Goal: Task Accomplishment & Management: Manage account settings

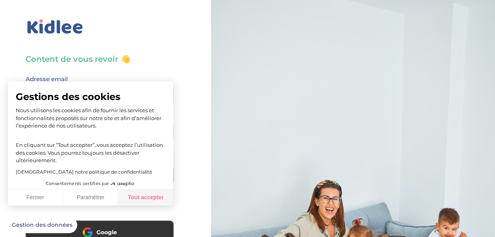
click at [135, 202] on button "Tout accepter" at bounding box center [145, 197] width 55 height 17
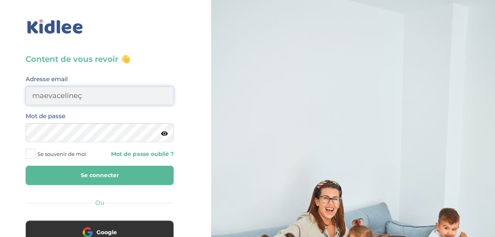
click at [127, 101] on input "maevacelineç" at bounding box center [100, 95] width 148 height 19
type input "maevaceline59@gmail.com"
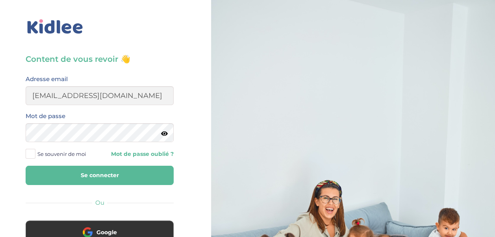
click at [166, 135] on icon at bounding box center [164, 134] width 7 height 6
click at [33, 152] on span at bounding box center [31, 154] width 10 height 10
click at [0, 0] on input "Se souvenir de moi" at bounding box center [0, 0] width 0 height 0
click at [71, 181] on button "Se connecter" at bounding box center [100, 175] width 148 height 19
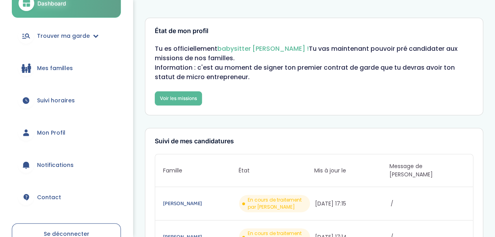
scroll to position [90, 0]
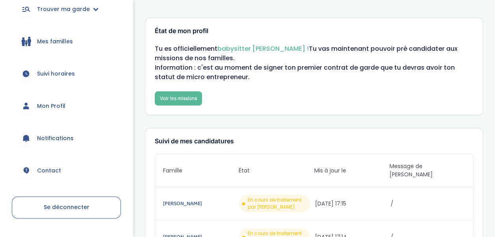
click at [26, 107] on icon at bounding box center [26, 107] width 6 height 3
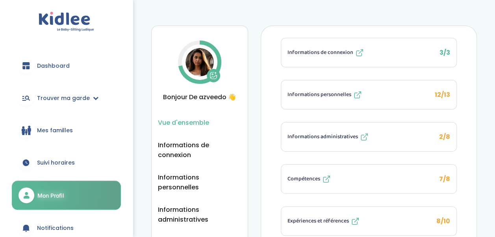
click at [318, 135] on span "Informations administratives" at bounding box center [322, 137] width 70 height 8
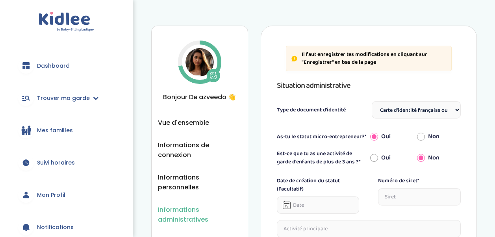
select select "Carte d'identité française ou Passeport français daté de moins de 5 ans"
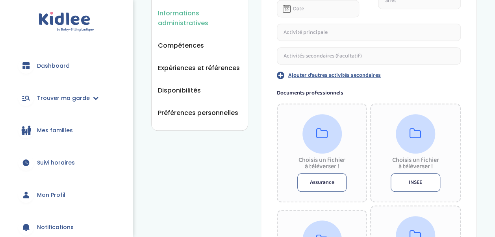
click at [324, 183] on button "Assurance" at bounding box center [322, 182] width 50 height 19
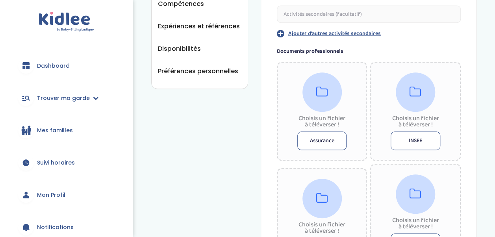
scroll to position [238, 0]
drag, startPoint x: 329, startPoint y: 102, endPoint x: 311, endPoint y: 140, distance: 42.3
click at [311, 140] on button "Assurance" at bounding box center [322, 141] width 50 height 19
click at [325, 135] on button "Assurance" at bounding box center [322, 141] width 50 height 19
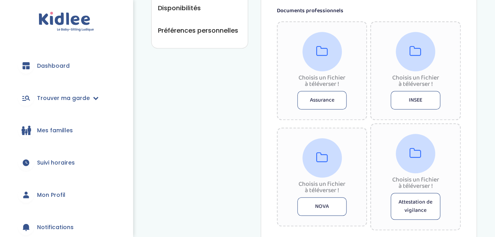
scroll to position [284, 0]
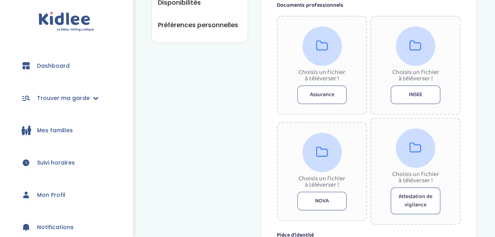
click at [416, 98] on button "INSEE" at bounding box center [416, 94] width 50 height 19
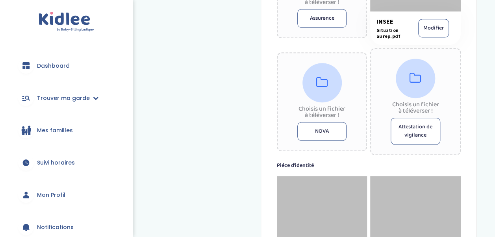
scroll to position [367, 0]
click at [421, 139] on button "Attestation de vigilance" at bounding box center [416, 131] width 50 height 27
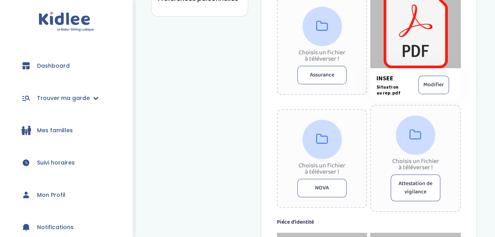
scroll to position [306, 0]
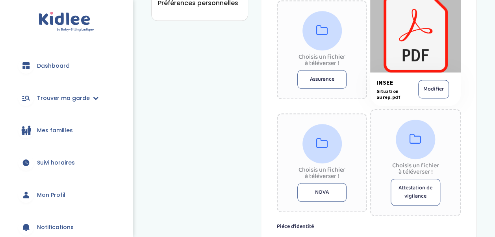
click at [314, 78] on button "Assurance" at bounding box center [322, 79] width 50 height 19
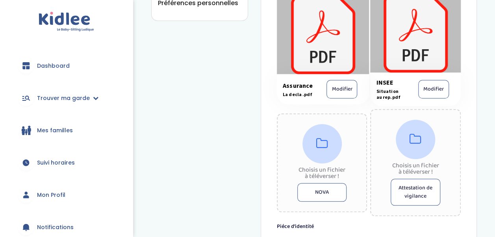
click at [416, 193] on button "Attestation de vigilance" at bounding box center [416, 192] width 50 height 27
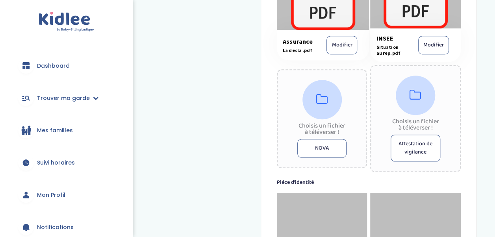
scroll to position [351, 0]
click at [414, 152] on button "Attestation de vigilance" at bounding box center [416, 147] width 50 height 27
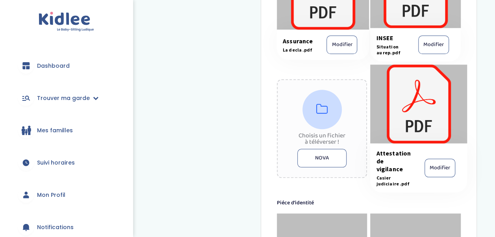
click at [322, 155] on button "NOVA" at bounding box center [322, 158] width 50 height 19
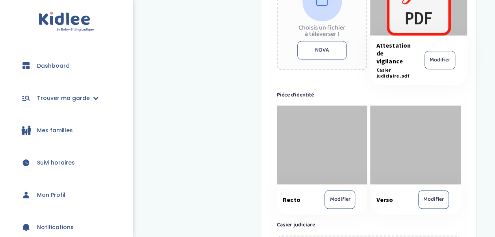
scroll to position [460, 0]
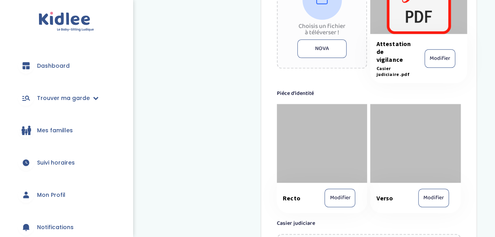
click at [430, 202] on button "Modifier" at bounding box center [433, 198] width 31 height 19
click at [436, 196] on button "Modifier" at bounding box center [433, 198] width 31 height 19
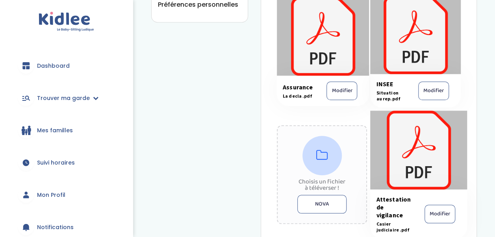
scroll to position [305, 0]
drag, startPoint x: 320, startPoint y: 50, endPoint x: 334, endPoint y: 108, distance: 59.4
click at [334, 108] on div "Assurance La decla .pdf Modifier INSEE Situation au rep.pdf Modifier Choisis un…" at bounding box center [369, 116] width 184 height 243
click at [215, 116] on div "Informations administratives Vue d'ensemble Informations de connexion Informati…" at bounding box center [314, 124] width 326 height 809
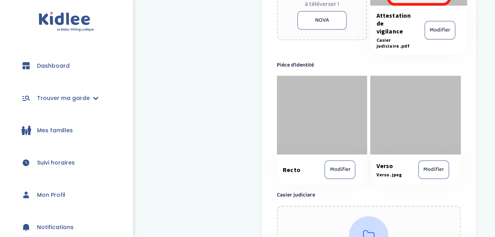
scroll to position [649, 0]
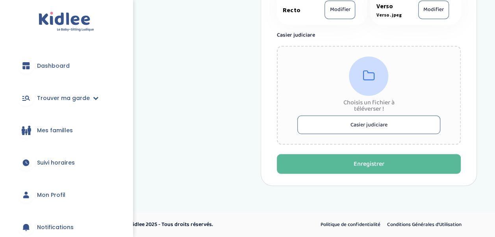
click at [360, 117] on button "Casier judiciare" at bounding box center [368, 124] width 143 height 19
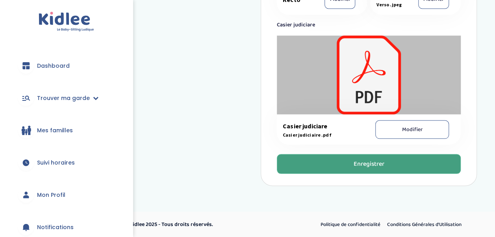
scroll to position [659, 0]
click at [328, 167] on button "Enregistrer" at bounding box center [369, 164] width 184 height 20
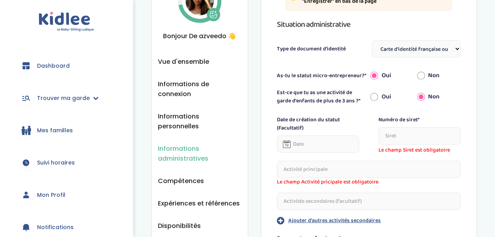
scroll to position [61, 0]
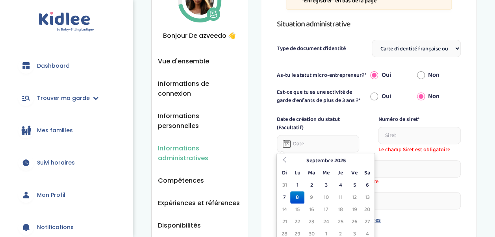
click at [323, 139] on input "text" at bounding box center [318, 143] width 83 height 17
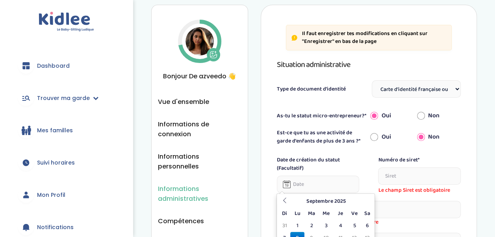
scroll to position [0, 0]
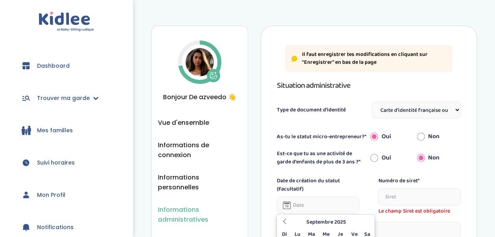
type input "é"
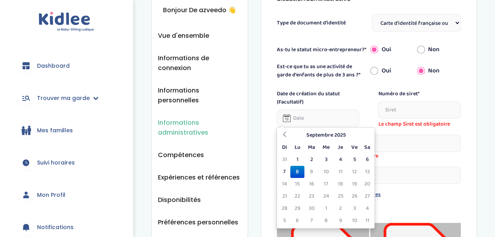
scroll to position [88, 0]
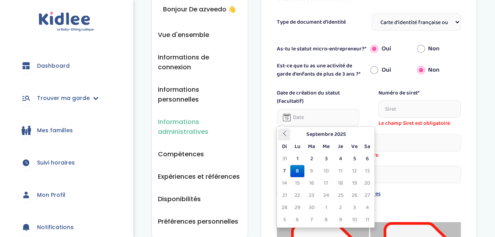
click at [282, 131] on icon at bounding box center [285, 134] width 6 height 6
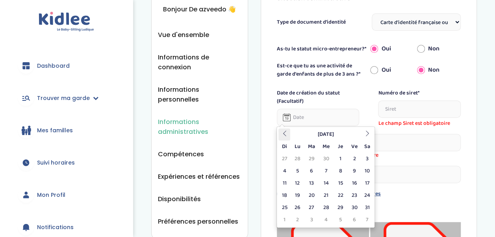
click at [282, 131] on icon at bounding box center [285, 134] width 6 height 6
click at [370, 138] on th at bounding box center [367, 134] width 12 height 12
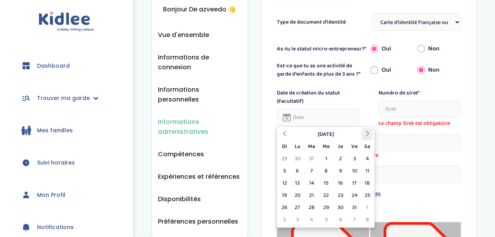
click at [370, 138] on th at bounding box center [367, 134] width 12 height 12
click at [298, 173] on td "3" at bounding box center [297, 171] width 14 height 12
click at [341, 116] on input "03-03-2025" at bounding box center [318, 117] width 83 height 17
click at [337, 193] on td "20" at bounding box center [340, 195] width 14 height 12
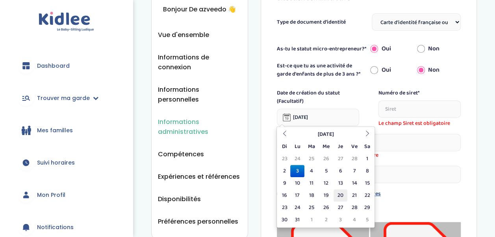
type input "20-03-2025"
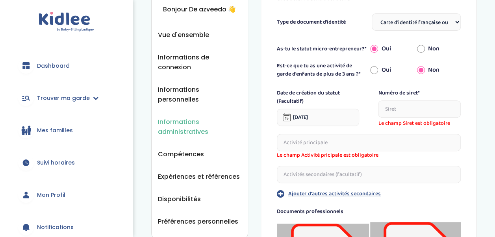
click at [417, 105] on input "text" at bounding box center [419, 108] width 83 height 17
type input "ç"
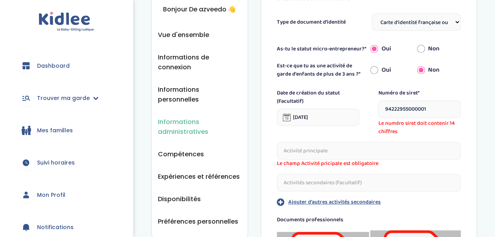
click at [419, 107] on input "94222955000001" at bounding box center [419, 108] width 83 height 17
click at [425, 109] on input "9422295500001" at bounding box center [419, 108] width 83 height 17
type input "94222955000010"
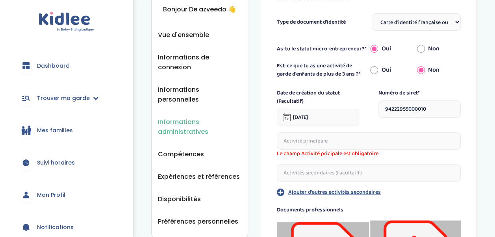
click at [331, 148] on input "text" at bounding box center [369, 140] width 184 height 17
type input "A"
click at [322, 138] on input "aide a la pesonne" at bounding box center [369, 140] width 184 height 17
type input "aide a la personne"
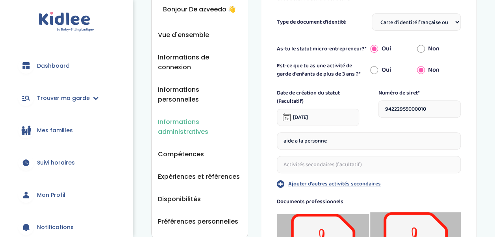
click at [330, 165] on input "text" at bounding box center [369, 164] width 184 height 17
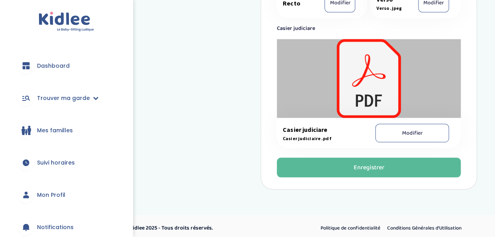
scroll to position [659, 0]
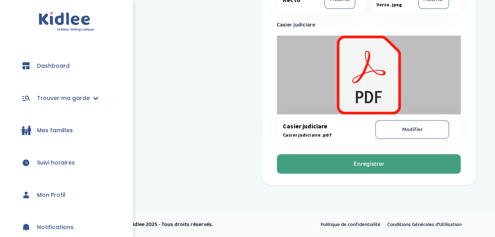
click at [335, 169] on button "Enregistrer" at bounding box center [369, 164] width 184 height 20
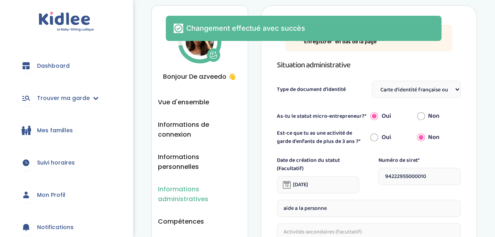
scroll to position [0, 0]
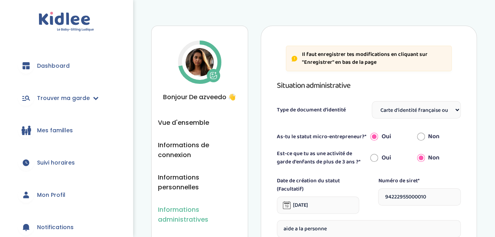
click at [26, 130] on icon at bounding box center [28, 131] width 6 height 7
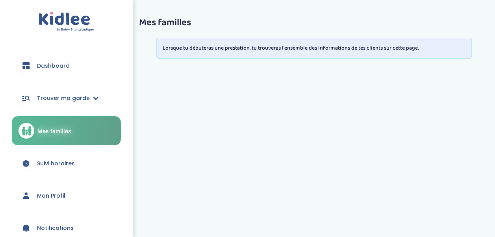
click at [42, 191] on link "Mon Profil" at bounding box center [66, 196] width 109 height 28
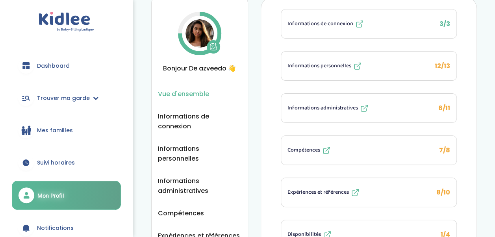
scroll to position [34, 0]
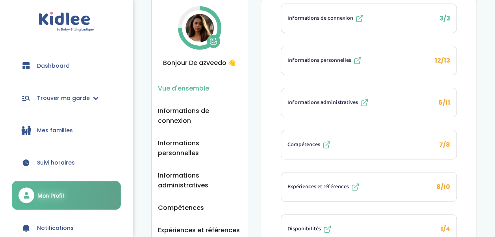
click at [312, 109] on button "Informations administratives 6/11" at bounding box center [368, 102] width 175 height 29
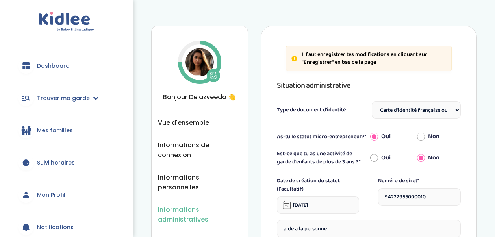
select select "Carte d'identité française ou Passeport français daté de moins de 5 ans"
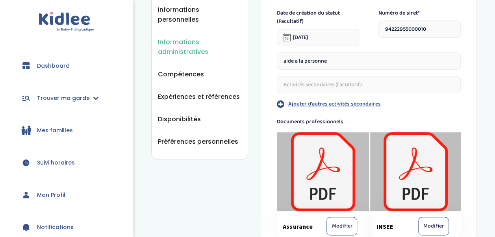
click at [323, 86] on input "text" at bounding box center [369, 84] width 184 height 17
type input "f"
type input "g"
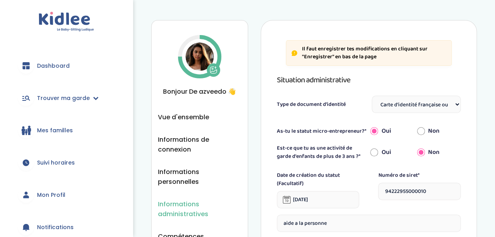
scroll to position [5, 0]
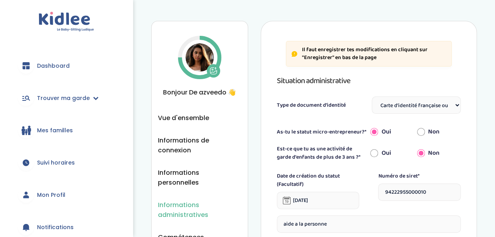
type input "baby sitting"
click at [436, 109] on select "Sélectionne Carte d'identité française ou Passeport français daté de moins de 5…" at bounding box center [416, 104] width 89 height 17
click at [372, 96] on select "Sélectionne Carte d'identité française ou Passeport français daté de moins de 5…" at bounding box center [416, 104] width 89 height 17
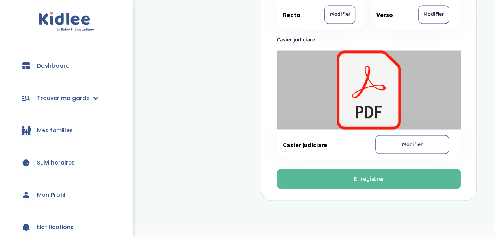
scroll to position [641, 0]
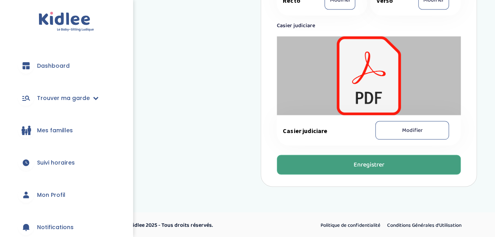
click at [373, 165] on div "Enregistrer" at bounding box center [368, 164] width 31 height 9
click at [28, 195] on icon at bounding box center [26, 195] width 8 height 8
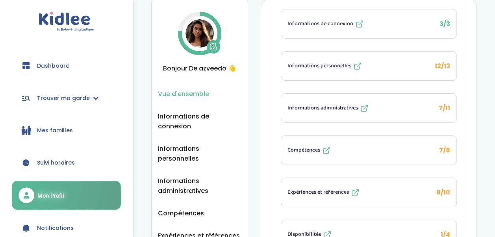
scroll to position [30, 0]
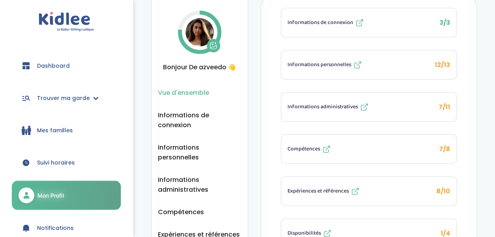
click at [319, 105] on span "Informations administratives" at bounding box center [322, 107] width 70 height 8
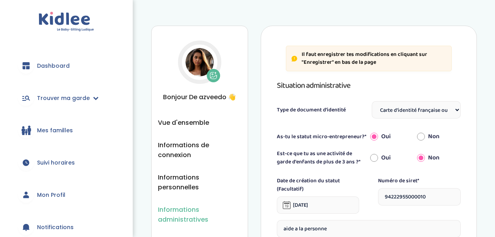
select select "Carte d'identité française ou Passeport français daté de moins de 5 ans"
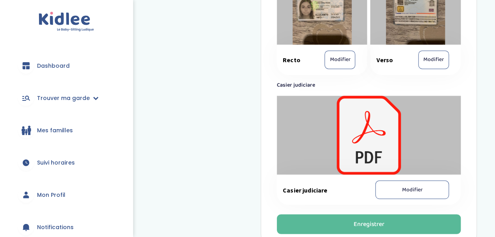
scroll to position [584, 0]
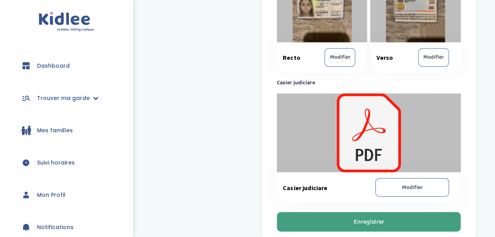
click at [320, 218] on button "Enregistrer" at bounding box center [369, 222] width 184 height 20
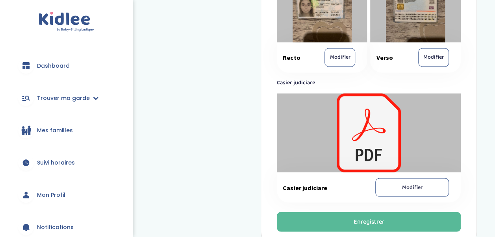
click at [48, 196] on span "Mon Profil" at bounding box center [51, 195] width 28 height 8
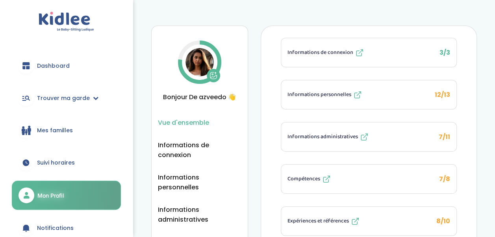
click at [292, 92] on span "Informations personnelles" at bounding box center [319, 95] width 64 height 8
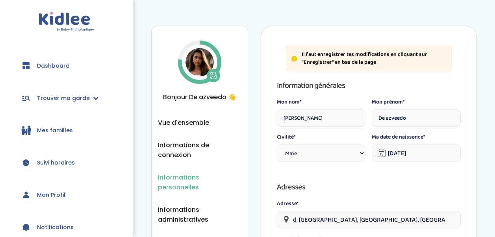
select select "1"
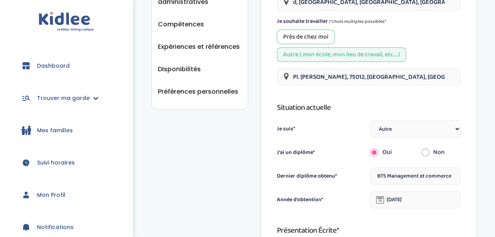
scroll to position [224, 0]
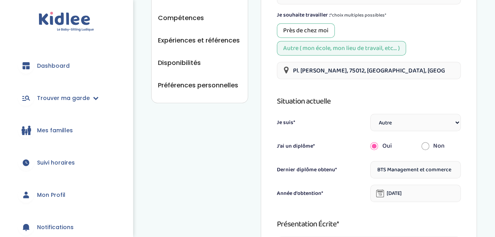
click at [405, 137] on div "Oui" at bounding box center [389, 145] width 51 height 17
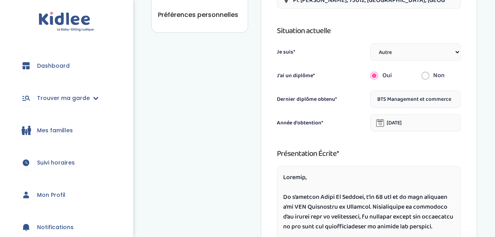
click at [453, 52] on select "Étudiant(e) Salarié Professionnel(le) de la petite enfance Retraité(e) En reche…" at bounding box center [415, 51] width 91 height 17
select select "5"
click at [370, 43] on select "Étudiant(e) Salarié Professionnel(le) de la petite enfance Retraité(e) En reche…" at bounding box center [415, 51] width 91 height 17
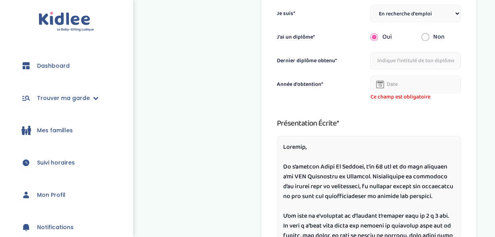
scroll to position [338, 0]
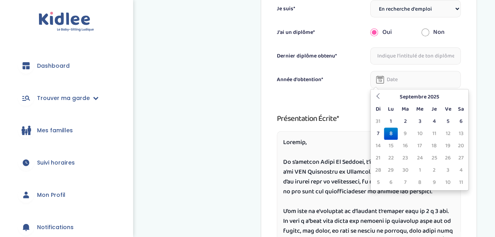
click at [407, 83] on input "text" at bounding box center [415, 79] width 91 height 17
click at [377, 94] on icon at bounding box center [378, 96] width 6 height 6
click at [421, 143] on td "16" at bounding box center [419, 146] width 15 height 12
type input "[DATE]"
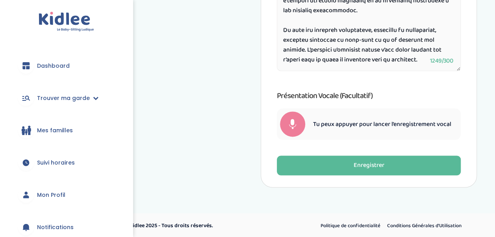
scroll to position [509, 0]
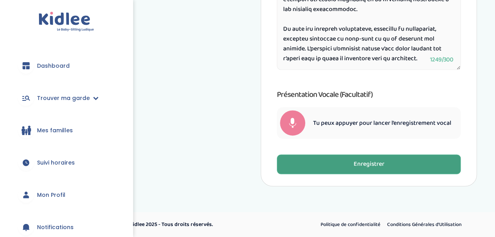
click at [366, 168] on div "Enregistrer" at bounding box center [368, 164] width 31 height 9
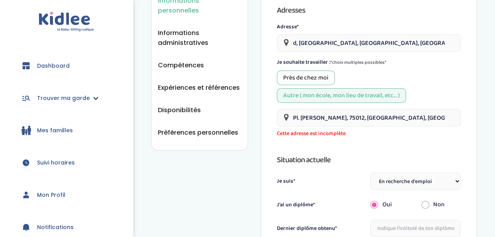
scroll to position [178, 0]
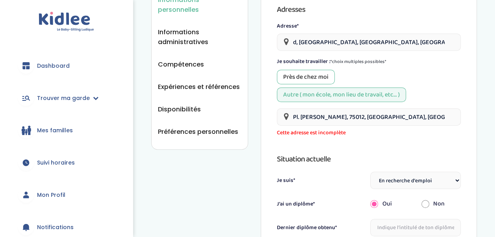
click at [401, 116] on input "Pl. Louis Armand, 75012, Paris, France" at bounding box center [369, 116] width 184 height 17
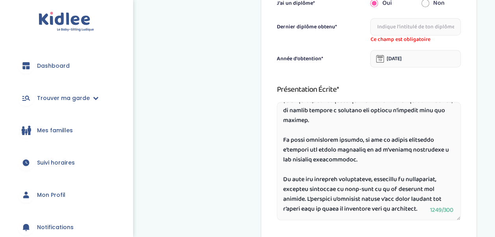
scroll to position [529, 0]
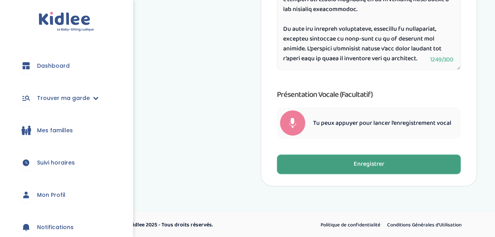
click at [358, 165] on div "Enregistrer" at bounding box center [368, 164] width 31 height 9
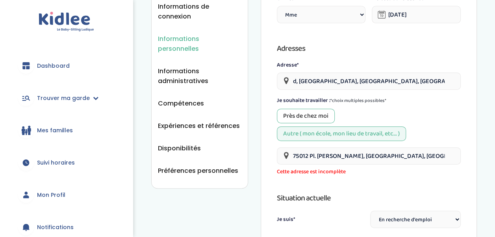
scroll to position [139, 0]
click at [408, 155] on input "75012 Pl. Louis Armand, Paris, France" at bounding box center [369, 155] width 184 height 17
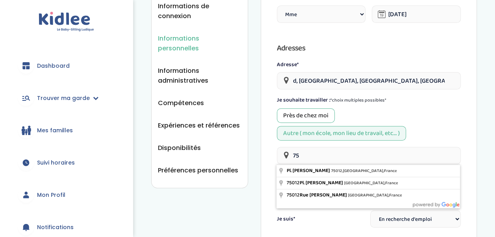
type input "7"
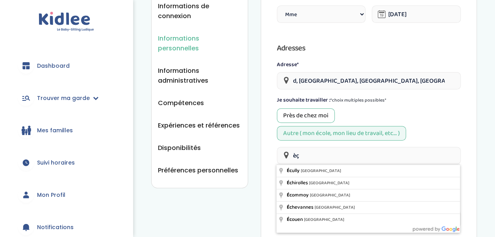
type input "è"
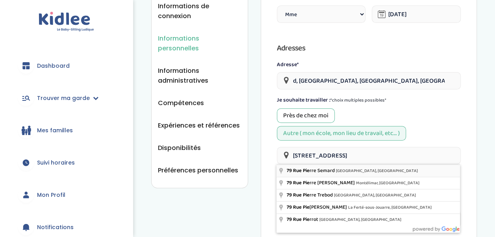
type input "79 Rue Pierre Semard, Châtillon, France"
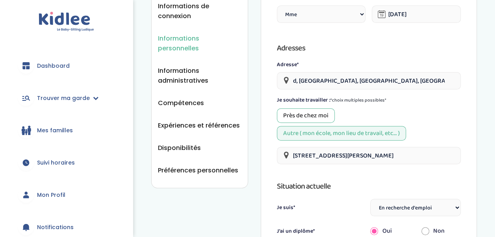
scroll to position [517, 0]
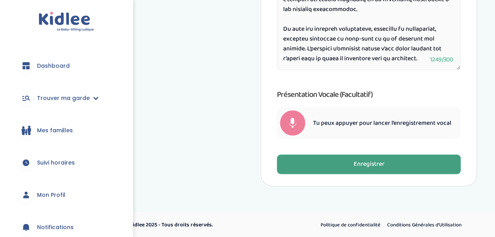
click at [383, 168] on div "Enregistrer" at bounding box center [368, 164] width 31 height 9
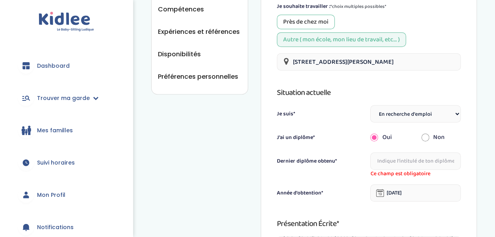
scroll to position [235, 0]
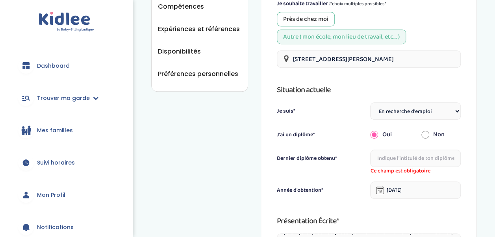
click at [395, 159] on input "text" at bounding box center [415, 158] width 91 height 17
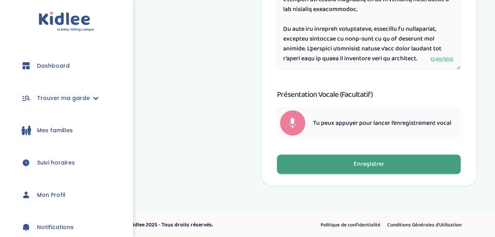
type input "BTS E COM"
click at [395, 160] on button "Enregistrer" at bounding box center [369, 164] width 184 height 20
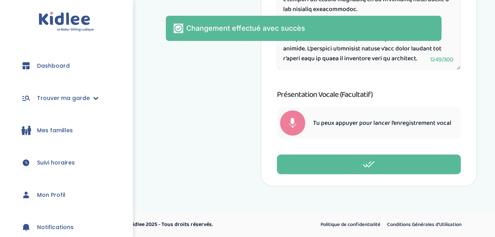
click at [32, 194] on div at bounding box center [26, 195] width 16 height 16
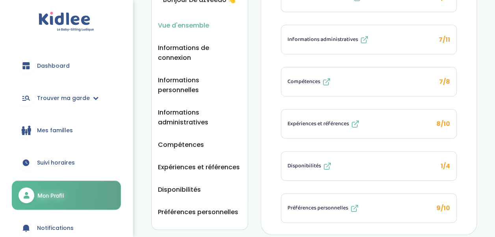
scroll to position [143, 0]
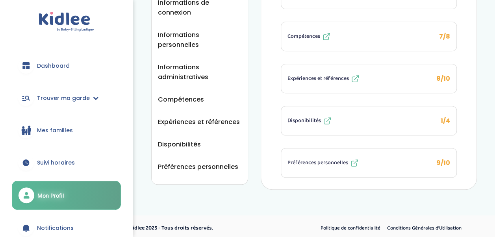
click at [307, 159] on span "Préférences personnelles" at bounding box center [317, 163] width 61 height 8
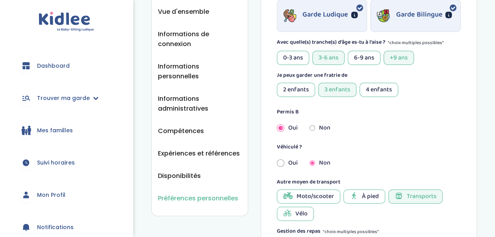
scroll to position [111, 0]
click at [313, 128] on input "radio" at bounding box center [312, 127] width 6 height 17
radio input "true"
radio input "false"
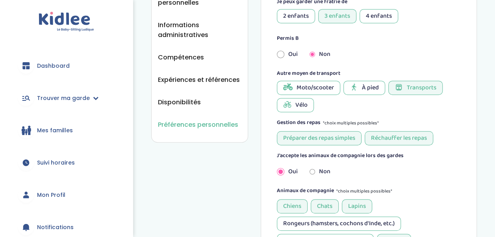
scroll to position [185, 0]
click at [368, 84] on span "À pied" at bounding box center [370, 87] width 17 height 9
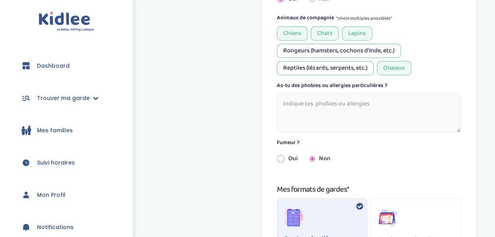
scroll to position [382, 0]
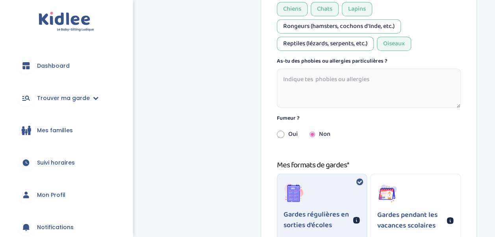
click at [357, 87] on textarea at bounding box center [369, 88] width 184 height 39
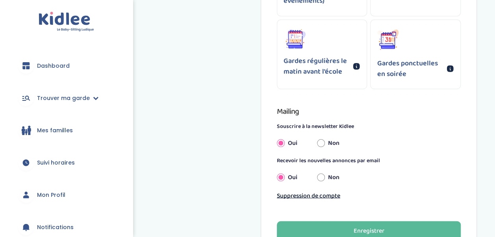
scroll to position [782, 0]
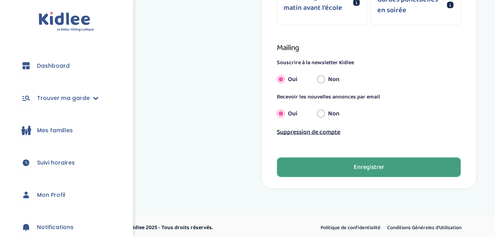
type textarea "NON"
click at [313, 166] on button "Enregistrer" at bounding box center [369, 167] width 184 height 20
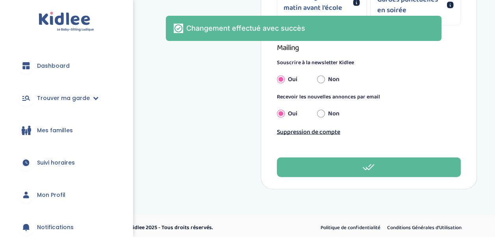
click at [48, 195] on span "Mon Profil" at bounding box center [51, 195] width 28 height 8
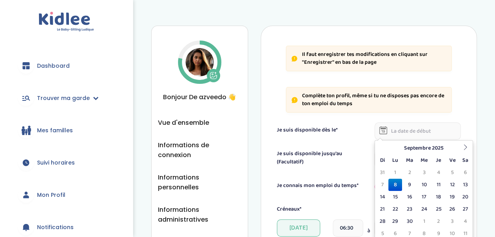
click at [391, 182] on td "8" at bounding box center [395, 185] width 14 height 12
type input "08-09-2025"
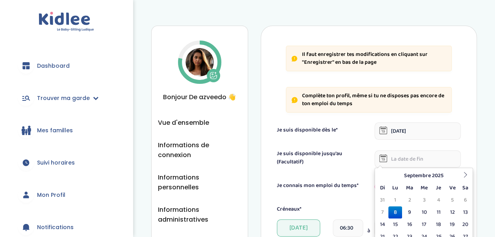
click at [407, 162] on input "text" at bounding box center [417, 158] width 86 height 17
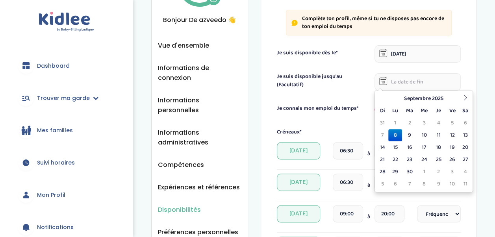
scroll to position [79, 0]
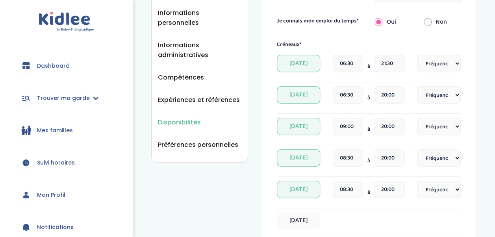
scroll to position [169, 0]
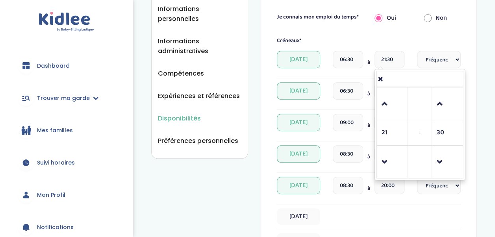
click at [391, 60] on input "21:30" at bounding box center [389, 59] width 30 height 17
click at [396, 57] on input "21:30" at bounding box center [389, 59] width 30 height 17
type input "2"
click at [387, 103] on span at bounding box center [392, 103] width 21 height 21
click at [387, 167] on span at bounding box center [392, 162] width 21 height 21
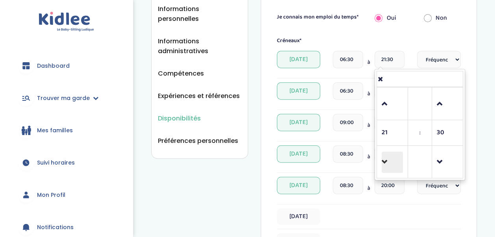
click at [387, 167] on span at bounding box center [392, 162] width 21 height 21
type input "19:30"
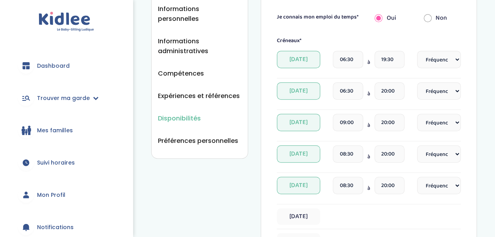
click at [456, 39] on div "Créneaux*" at bounding box center [369, 41] width 196 height 8
click at [390, 88] on input "20:00" at bounding box center [389, 90] width 30 height 17
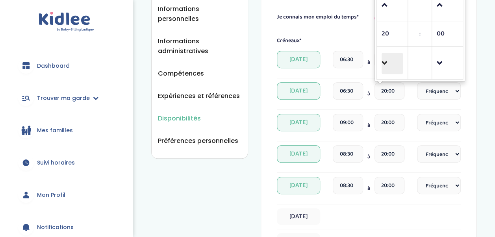
click at [384, 65] on span at bounding box center [392, 63] width 21 height 21
click at [441, 60] on span at bounding box center [447, 63] width 21 height 21
type input "18:30"
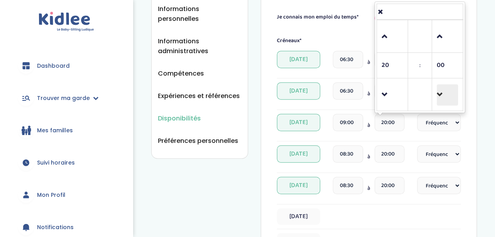
drag, startPoint x: 398, startPoint y: 123, endPoint x: 437, endPoint y: 92, distance: 49.9
click at [404, 114] on div "20:00 20 : 00 00 01 02 03 04 05 06 07 08 09 10 11 12 13 14 15 16 17 18 19 20 21…" at bounding box center [389, 122] width 30 height 17
click at [437, 92] on span at bounding box center [447, 94] width 21 height 21
type input "19:30"
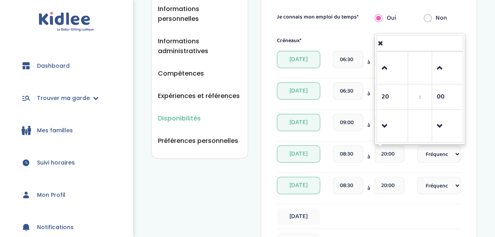
click at [389, 149] on input "20:00" at bounding box center [389, 153] width 30 height 17
click at [441, 130] on span at bounding box center [447, 126] width 21 height 21
click at [437, 125] on span at bounding box center [447, 126] width 21 height 21
type input "19:30"
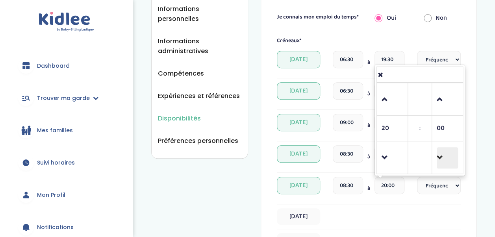
drag, startPoint x: 395, startPoint y: 187, endPoint x: 441, endPoint y: 155, distance: 55.5
click at [404, 177] on div "20:00 20 : 00 00 01 02 03 04 05 06 07 08 09 10 11 12 13 14 15 16 17 18 19 20 21…" at bounding box center [389, 185] width 30 height 17
click at [441, 155] on span at bounding box center [447, 157] width 21 height 21
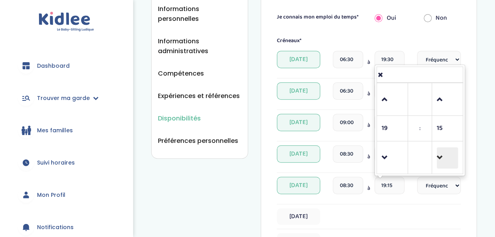
click at [441, 155] on span at bounding box center [447, 157] width 21 height 21
click at [445, 93] on span at bounding box center [447, 99] width 21 height 21
type input "19:15"
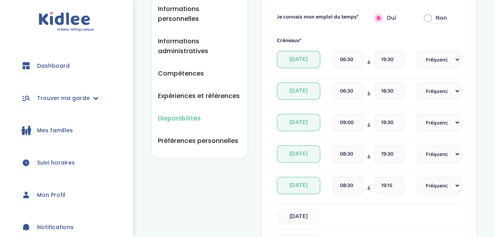
click at [477, 203] on div "Disponibilités Vue d'ensemble Informations de connexion Informations personnell…" at bounding box center [314, 143] width 362 height 600
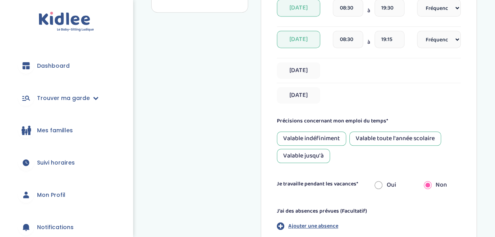
scroll to position [317, 0]
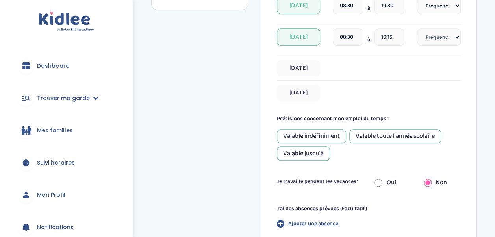
click at [387, 134] on div "Valable toute l'année scolaire" at bounding box center [395, 136] width 92 height 14
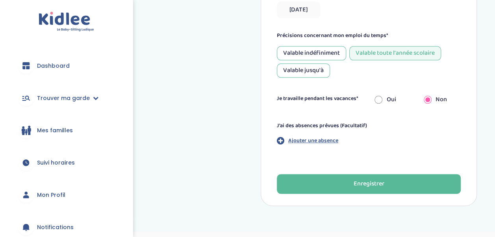
scroll to position [401, 0]
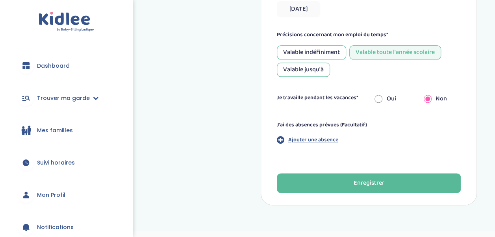
click at [380, 93] on input "radio" at bounding box center [378, 98] width 8 height 17
radio input "true"
radio input "false"
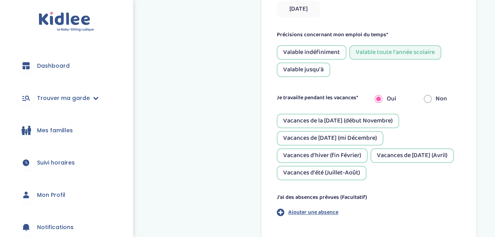
click at [356, 158] on div "Vacances d'hiver (fin Février)" at bounding box center [322, 155] width 91 height 14
click at [392, 155] on div "Vacances de Pâques (Avril)" at bounding box center [411, 155] width 83 height 14
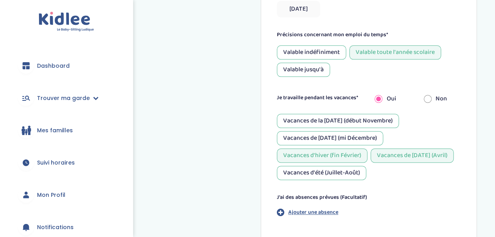
click at [356, 174] on div "Vacances d'été (Juillet-Août)" at bounding box center [321, 173] width 89 height 14
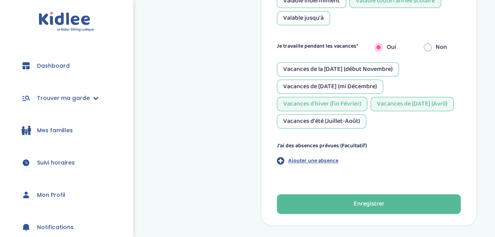
scroll to position [453, 0]
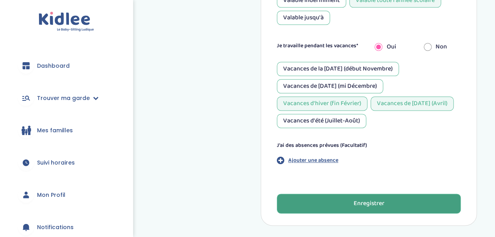
click at [339, 198] on button "Enregistrer" at bounding box center [369, 204] width 184 height 20
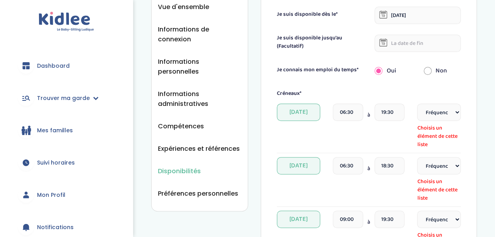
scroll to position [122, 0]
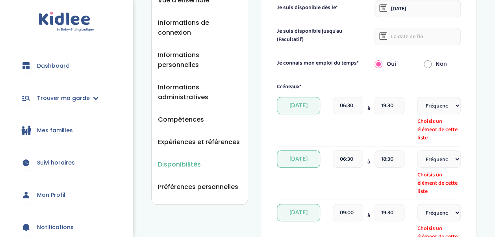
click at [443, 113] on select "Fréquence Toutes les semaines Toutes les 2 semaines Tous les mois" at bounding box center [439, 105] width 44 height 17
select select "1"
click at [417, 97] on select "Fréquence Toutes les semaines Toutes les 2 semaines Tous les mois" at bounding box center [439, 105] width 44 height 17
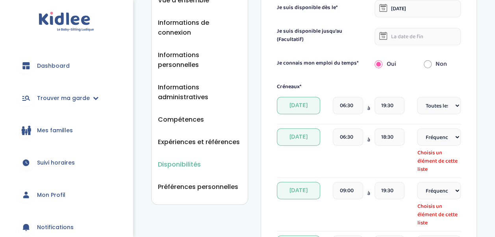
click at [447, 143] on select "Fréquence Toutes les semaines Toutes les 2 semaines Tous les mois" at bounding box center [439, 136] width 44 height 17
select select "1"
click at [417, 128] on select "Fréquence Toutes les semaines Toutes les 2 semaines Tous les mois" at bounding box center [439, 136] width 44 height 17
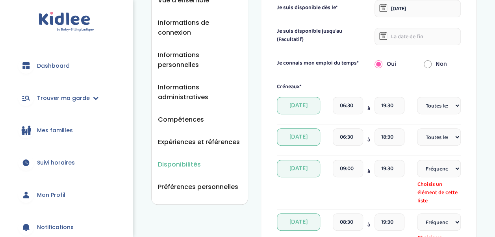
click at [450, 164] on select "Fréquence Toutes les semaines Toutes les 2 semaines Tous les mois" at bounding box center [439, 168] width 44 height 17
click at [448, 166] on select "Fréquence Toutes les semaines Toutes les 2 semaines Tous les mois" at bounding box center [439, 168] width 44 height 17
select select "1"
click at [417, 160] on select "Fréquence Toutes les semaines Toutes les 2 semaines Tous les mois" at bounding box center [439, 168] width 44 height 17
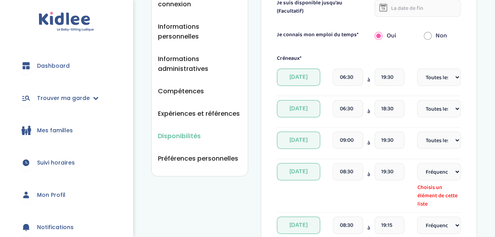
scroll to position [166, 0]
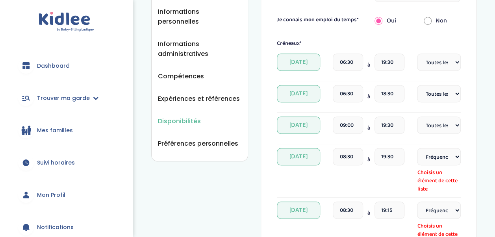
click at [455, 158] on select "Fréquence Toutes les semaines Toutes les 2 semaines Tous les mois" at bounding box center [439, 156] width 44 height 17
select select "1"
click at [417, 148] on select "Fréquence Toutes les semaines Toutes les 2 semaines Tous les mois" at bounding box center [439, 156] width 44 height 17
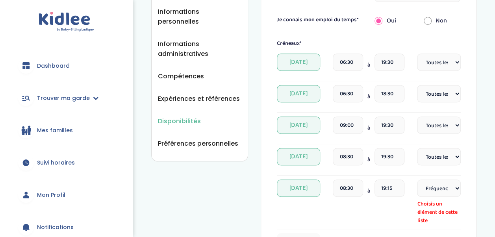
scroll to position [203, 0]
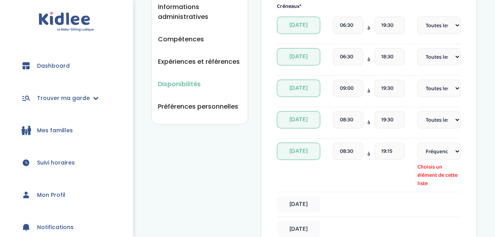
drag, startPoint x: 448, startPoint y: 150, endPoint x: 439, endPoint y: 179, distance: 30.4
click at [439, 179] on div "Fréquence Toutes les semaines Toutes les 2 semaines Tous les mois Choisis un él…" at bounding box center [439, 165] width 44 height 45
select select "1"
click at [417, 143] on select "Fréquence Toutes les semaines Toutes les 2 semaines Tous les mois" at bounding box center [439, 151] width 44 height 17
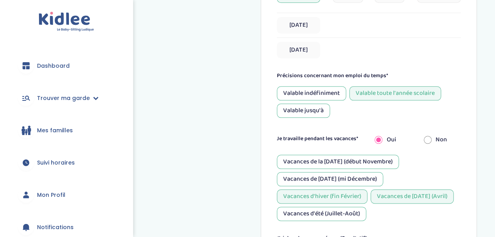
scroll to position [489, 0]
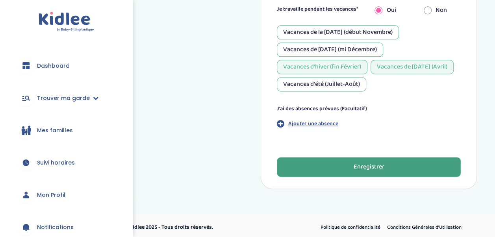
click at [383, 166] on div "Enregistrer" at bounding box center [368, 167] width 31 height 9
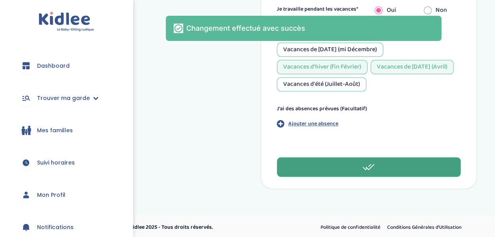
click at [46, 193] on span "Mon Profil" at bounding box center [51, 195] width 28 height 8
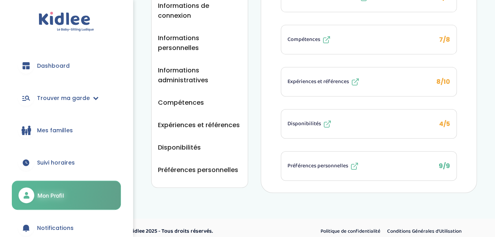
scroll to position [143, 0]
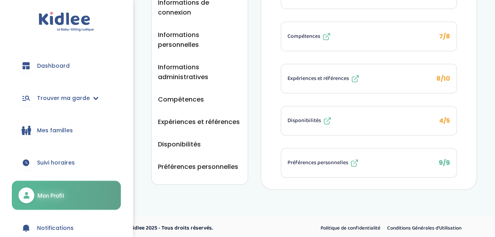
click at [325, 119] on icon at bounding box center [326, 120] width 9 height 9
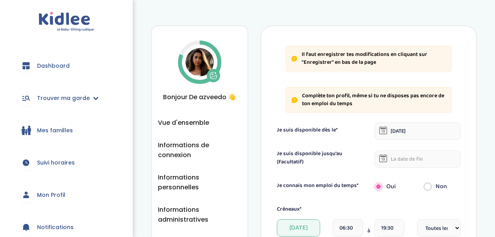
select select "1"
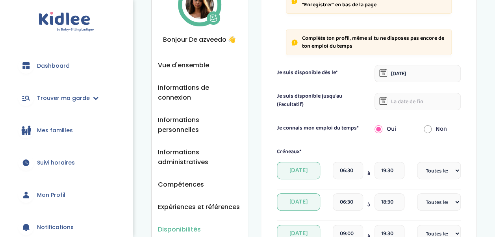
scroll to position [58, 0]
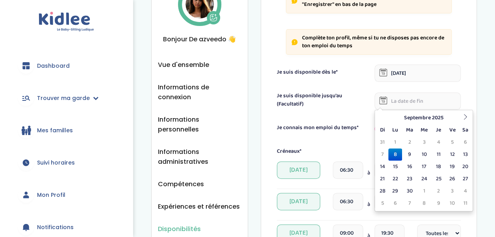
click at [418, 94] on input "text" at bounding box center [417, 101] width 86 height 17
click at [467, 117] on icon at bounding box center [465, 117] width 6 height 6
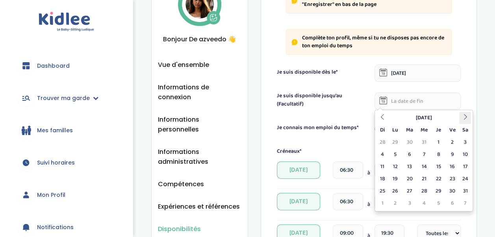
click at [467, 117] on icon at bounding box center [465, 117] width 6 height 6
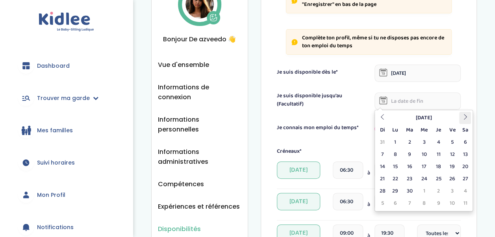
click at [467, 117] on icon at bounding box center [465, 117] width 6 height 6
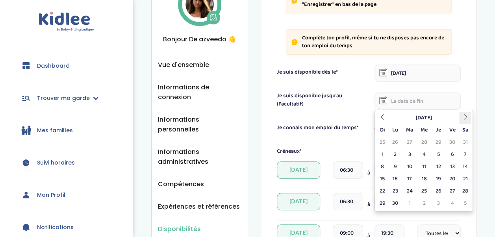
click at [467, 117] on icon at bounding box center [465, 117] width 6 height 6
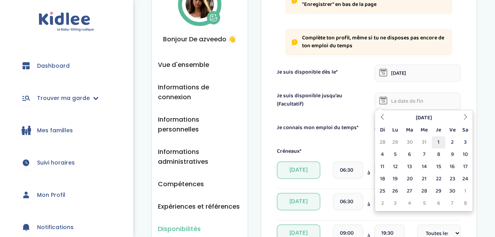
click at [442, 142] on td "1" at bounding box center [439, 142] width 14 height 12
type input "01-04-2027"
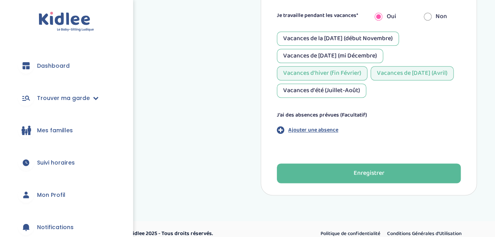
scroll to position [489, 0]
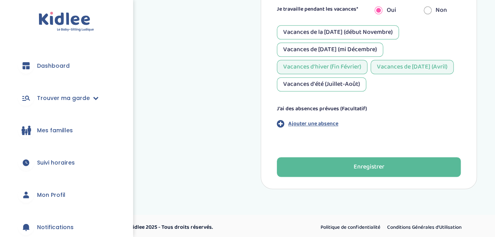
click at [318, 120] on p "Ajouter une absence" at bounding box center [313, 124] width 50 height 8
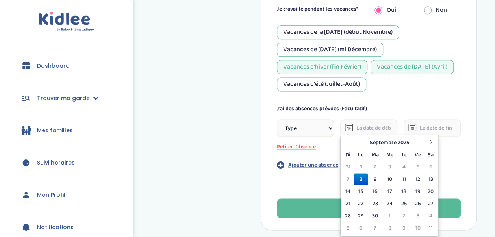
click at [375, 127] on input "text" at bounding box center [368, 127] width 57 height 17
click at [430, 142] on icon at bounding box center [431, 142] width 6 height 6
click at [427, 177] on td "11" at bounding box center [431, 179] width 12 height 12
type input "11-10-2025"
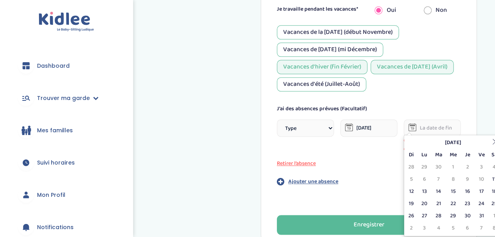
click at [446, 130] on input "text" at bounding box center [432, 127] width 57 height 17
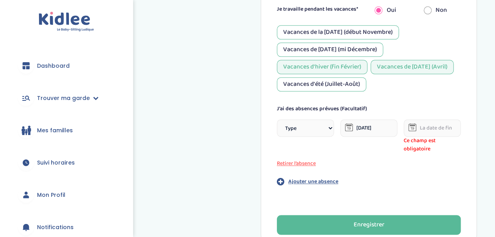
click at [435, 130] on input "text" at bounding box center [432, 127] width 57 height 17
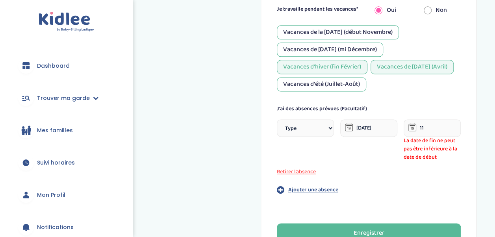
type input "1"
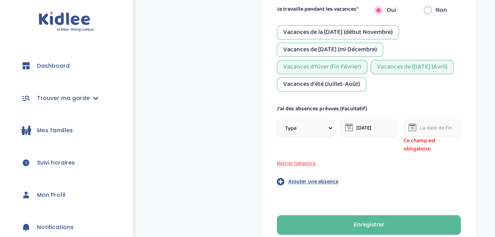
click at [443, 124] on input "text" at bounding box center [432, 127] width 57 height 17
click at [412, 127] on icon at bounding box center [412, 127] width 8 height 8
click at [302, 160] on button "Retirer l’absence" at bounding box center [305, 163] width 57 height 8
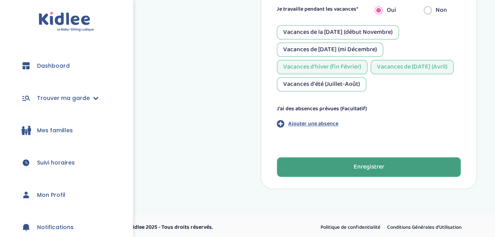
click at [356, 166] on div "Enregistrer" at bounding box center [368, 167] width 31 height 9
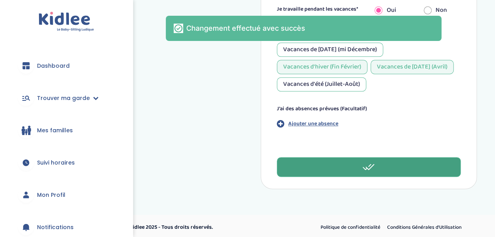
click at [44, 196] on span "Mon Profil" at bounding box center [51, 195] width 28 height 8
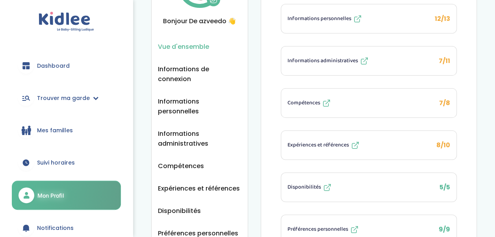
click at [354, 146] on icon at bounding box center [354, 145] width 9 height 9
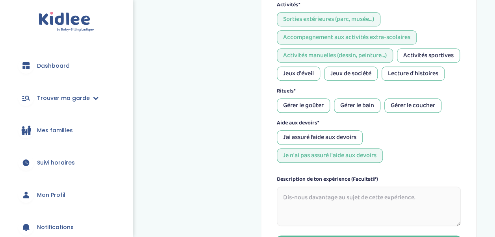
scroll to position [365, 0]
drag, startPoint x: 317, startPoint y: 122, endPoint x: 363, endPoint y: 109, distance: 47.8
click at [363, 109] on div "Rituels* Gérer le goûter Gérer le bain Gérer le coucher" at bounding box center [369, 100] width 184 height 26
drag, startPoint x: 363, startPoint y: 109, endPoint x: 373, endPoint y: 140, distance: 32.2
click at [373, 127] on div "Aide aux devoirs*" at bounding box center [369, 123] width 184 height 8
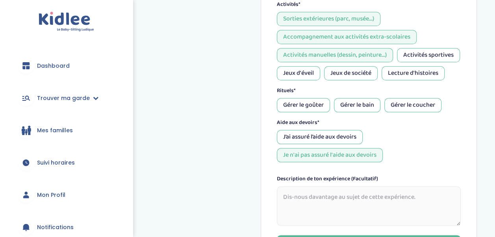
click at [359, 112] on div "Gérer le bain" at bounding box center [357, 105] width 46 height 14
click at [321, 112] on div "Gérer le goûter" at bounding box center [303, 105] width 53 height 14
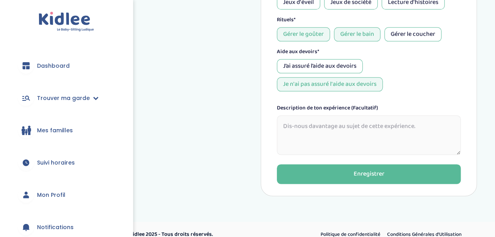
scroll to position [445, 0]
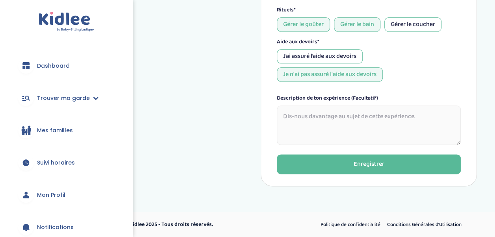
click at [346, 63] on div "J’ai assuré l’aide aux devoirs" at bounding box center [320, 56] width 86 height 14
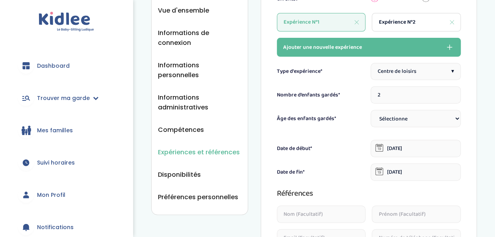
scroll to position [115, 0]
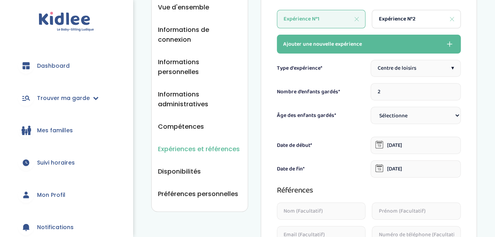
click at [409, 22] on span "Expérience N°2" at bounding box center [396, 19] width 37 height 8
type input "[DATE]"
type textarea "."
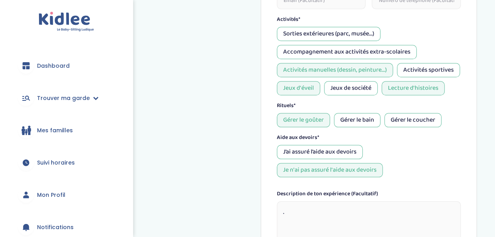
scroll to position [358, 0]
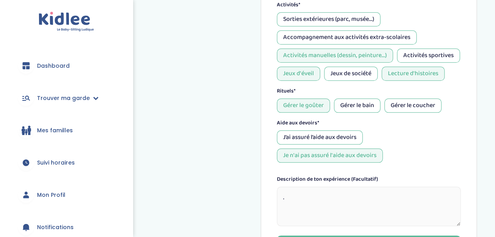
click at [346, 144] on div "J’ai assuré l’aide aux devoirs" at bounding box center [320, 137] width 86 height 14
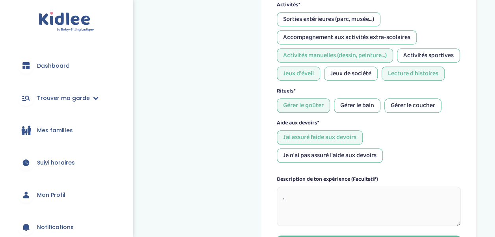
click at [357, 113] on div "Gérer le bain" at bounding box center [357, 105] width 46 height 14
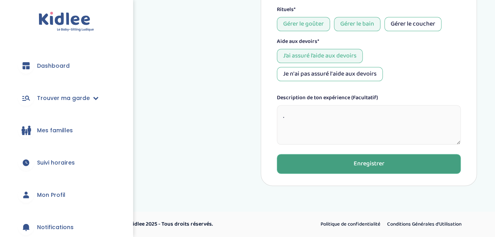
click at [356, 169] on button "Enregistrer" at bounding box center [369, 164] width 184 height 20
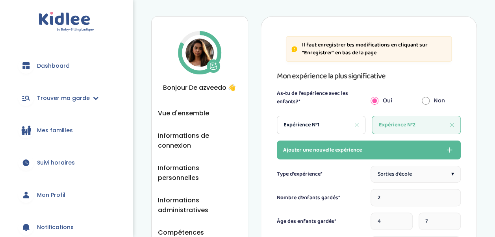
scroll to position [9, 0]
click at [332, 120] on div "Expérience N°1" at bounding box center [321, 125] width 89 height 19
type input "[DATE]"
type input "01-05-2025"
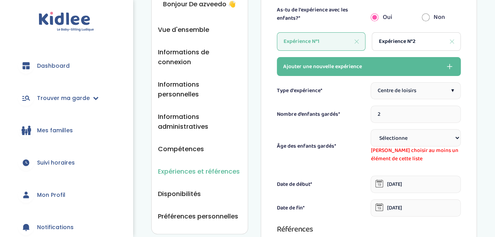
scroll to position [114, 0]
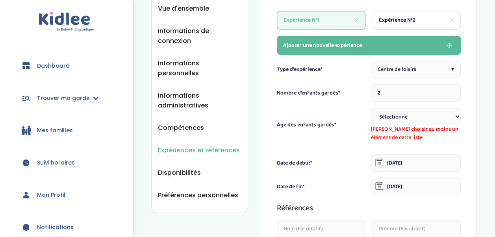
click at [417, 114] on select "Sélectionne 3-6 ans 6-9 ans +9 ans" at bounding box center [415, 116] width 90 height 17
select select "3-6"
click at [370, 108] on select "Sélectionne 3-6 ans 6-9 ans +9 ans" at bounding box center [415, 116] width 90 height 17
select select
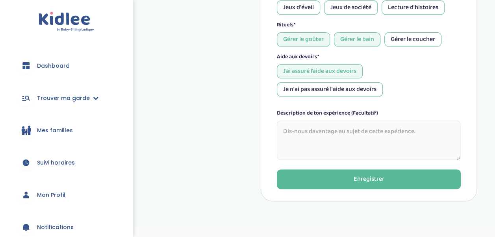
scroll to position [475, 0]
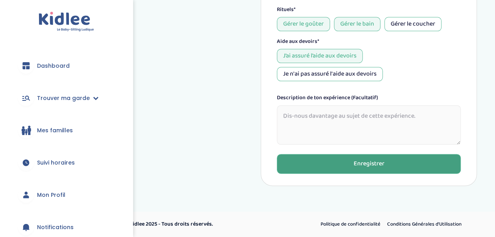
click at [386, 161] on button "Enregistrer" at bounding box center [369, 164] width 184 height 20
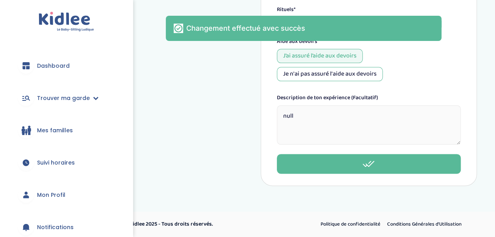
click at [316, 127] on textarea "null" at bounding box center [369, 124] width 184 height 39
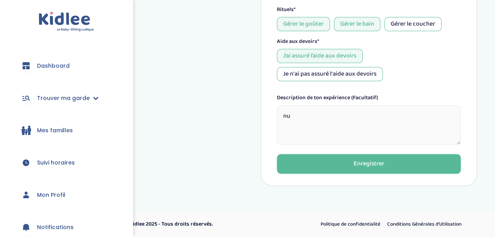
type textarea "n"
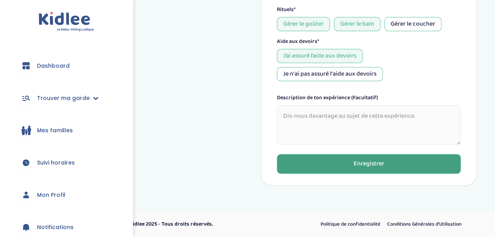
click at [333, 165] on button "Enregistrer" at bounding box center [369, 164] width 184 height 20
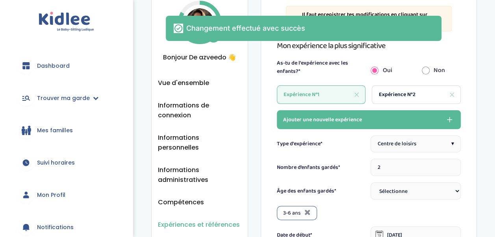
scroll to position [29, 0]
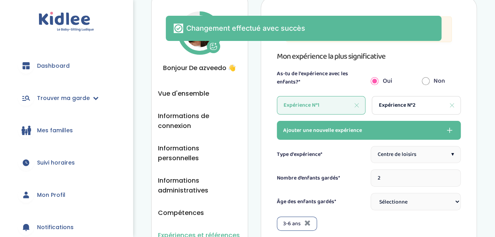
click at [393, 108] on span "Expérience N°2" at bounding box center [396, 105] width 37 height 8
type input "31-05-2023"
type input "29-06-2024"
type textarea "."
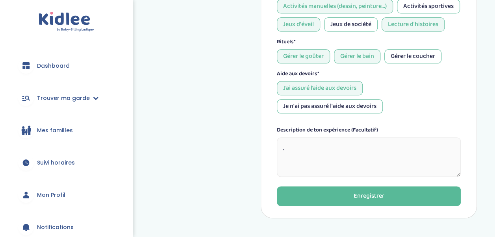
scroll to position [448, 0]
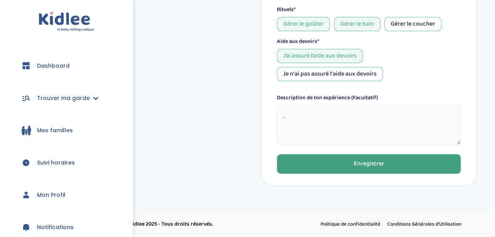
click at [377, 169] on div "Enregistrer" at bounding box center [368, 163] width 31 height 9
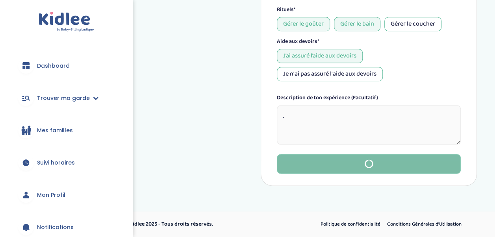
type input "01-06-2023"
type input "01-05-2025"
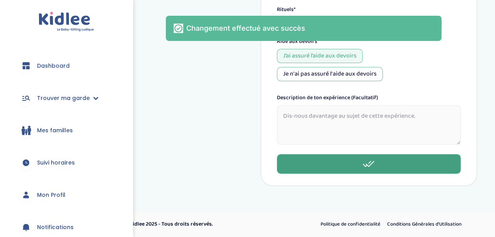
click at [64, 195] on span "Mon Profil" at bounding box center [51, 195] width 28 height 8
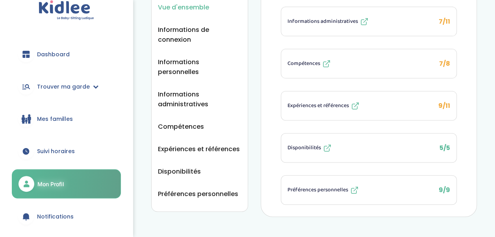
scroll to position [8, 0]
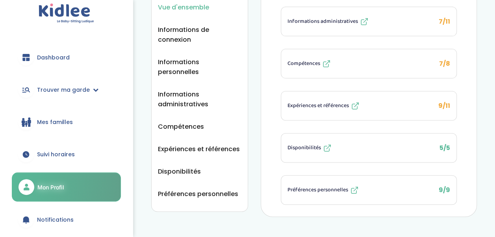
click at [59, 62] on link "Dashboard" at bounding box center [66, 57] width 109 height 28
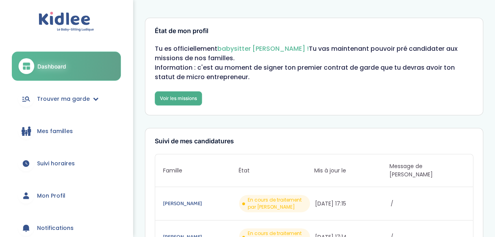
click at [168, 94] on link "Voir les missions" at bounding box center [178, 98] width 47 height 14
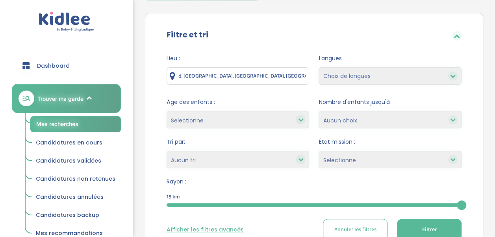
scroll to position [62, 0]
click at [338, 80] on select "Choix de langues Allemand Anglais Espagnol [GEOGRAPHIC_DATA] Russe [DEMOGRAPHIC…" at bounding box center [390, 75] width 143 height 17
select select "2"
click at [319, 67] on select "Choix de langues Allemand Anglais Espagnol [GEOGRAPHIC_DATA] Russe [DEMOGRAPHIC…" at bounding box center [390, 75] width 143 height 17
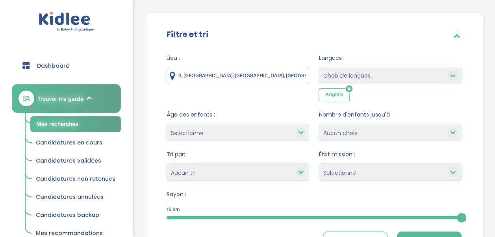
click at [368, 80] on select "Choix de langues Allemand Anglais Espagnol [GEOGRAPHIC_DATA] Russe [DEMOGRAPHIC…" at bounding box center [390, 75] width 143 height 17
select select "12"
click at [319, 67] on select "Choix de langues Allemand Anglais Espagnol [GEOGRAPHIC_DATA] Russe [DEMOGRAPHIC…" at bounding box center [390, 75] width 143 height 17
select select
click at [276, 141] on form "Lieu : d, [GEOGRAPHIC_DATA], [GEOGRAPHIC_DATA], [GEOGRAPHIC_DATA] Langues : Cho…" at bounding box center [314, 153] width 295 height 199
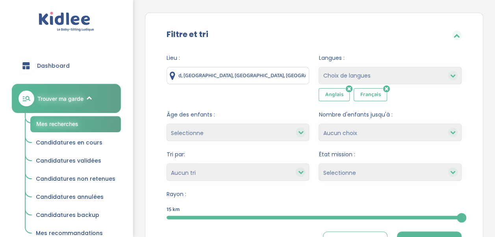
click at [283, 132] on select "Selectionne moins de 3 ans entre 3 et 6 ans plus de 6 ans" at bounding box center [238, 132] width 143 height 17
select select "3-6"
click at [167, 124] on select "Selectionne moins de 3 ans entre 3 et 6 ans plus de 6 ans" at bounding box center [238, 132] width 143 height 17
select select
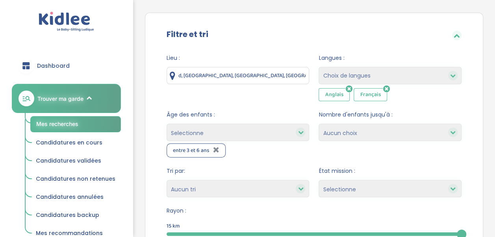
click at [349, 134] on select "1 2 3 4 Aucun choix" at bounding box center [390, 132] width 143 height 17
select select "2"
click at [319, 124] on select "1 2 3 4 Aucun choix" at bounding box center [390, 132] width 143 height 17
click at [283, 189] on select "Heures par semaine (croissant) Heures par semaine (décroissant) Date de démarra…" at bounding box center [238, 188] width 143 height 17
click at [167, 180] on select "Heures par semaine (croissant) Heures par semaine (décroissant) Date de démarra…" at bounding box center [238, 188] width 143 height 17
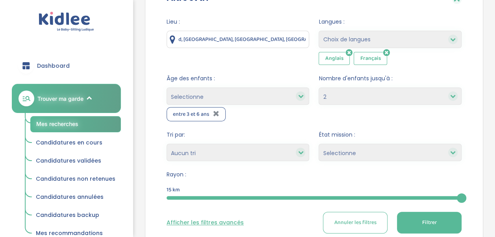
scroll to position [100, 0]
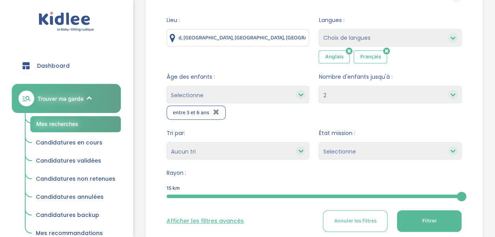
click at [334, 151] on select "Selectionne Nouvelle Mission Peu de candidat.e.s Déjà plusieurs candidat.e.s Pr…" at bounding box center [390, 150] width 143 height 17
select select "Nouvelle Mission"
click at [319, 142] on select "Selectionne Nouvelle Mission Peu de candidat.e.s Déjà plusieurs candidat.e.s Pr…" at bounding box center [390, 150] width 143 height 17
select select
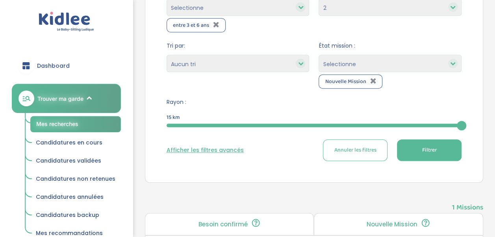
scroll to position [188, 0]
click at [421, 150] on button "Filtrer" at bounding box center [429, 150] width 65 height 22
click at [235, 152] on button "Afficher les filtres avancés" at bounding box center [205, 150] width 77 height 8
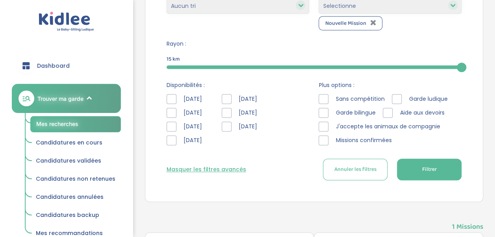
scroll to position [247, 0]
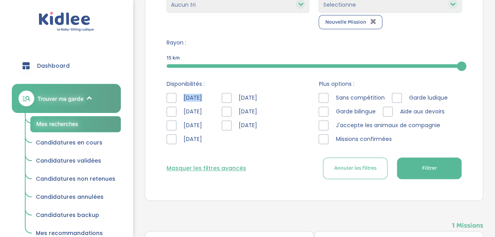
drag, startPoint x: 170, startPoint y: 97, endPoint x: 171, endPoint y: 112, distance: 15.4
click at [171, 112] on div "Lundi Mardi Mercredi Jeudi" at bounding box center [188, 120] width 43 height 55
click at [171, 112] on div at bounding box center [172, 112] width 10 height 10
click at [172, 93] on div at bounding box center [172, 98] width 10 height 10
click at [175, 126] on div at bounding box center [172, 125] width 10 height 10
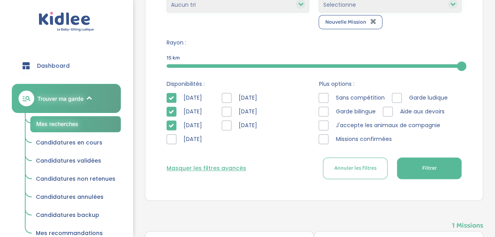
click at [170, 136] on div at bounding box center [172, 139] width 10 height 10
drag, startPoint x: 235, startPoint y: 99, endPoint x: 233, endPoint y: 107, distance: 8.5
click at [233, 107] on div "Vendredi Samedi Dimanche" at bounding box center [243, 120] width 43 height 55
click at [231, 93] on div at bounding box center [227, 98] width 10 height 10
click at [232, 111] on div at bounding box center [227, 112] width 10 height 10
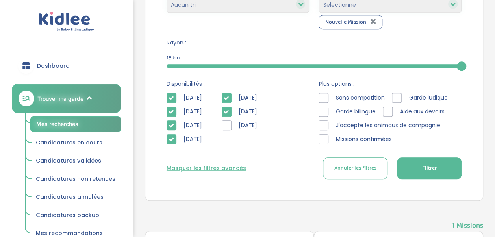
click at [229, 111] on icon at bounding box center [227, 112] width 6 height 6
click at [321, 113] on div at bounding box center [324, 112] width 10 height 10
click at [394, 95] on div at bounding box center [397, 98] width 10 height 10
click at [391, 112] on div at bounding box center [388, 112] width 10 height 10
click at [328, 127] on div at bounding box center [324, 125] width 10 height 10
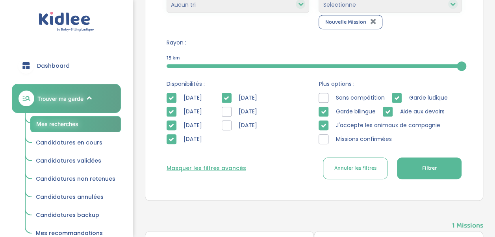
click at [324, 136] on div at bounding box center [324, 139] width 10 height 10
click at [322, 98] on div at bounding box center [324, 98] width 10 height 10
click at [440, 175] on button "Filtrer" at bounding box center [429, 168] width 65 height 22
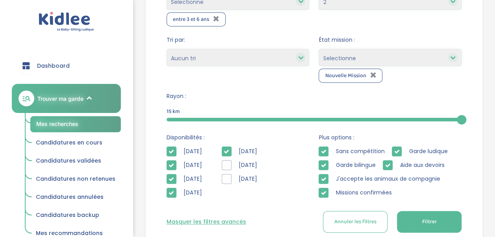
scroll to position [0, 0]
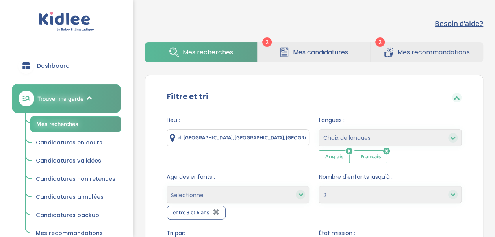
click at [306, 137] on input "d, Allée des Champs Elysées, Évry-Courcouronnes, France" at bounding box center [238, 137] width 143 height 17
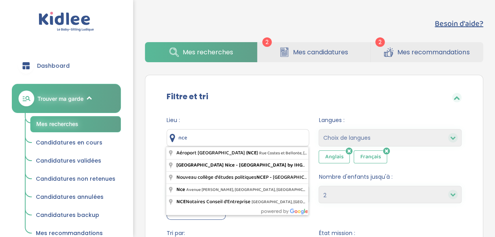
click at [306, 137] on input "nce" at bounding box center [238, 137] width 143 height 17
type input "n"
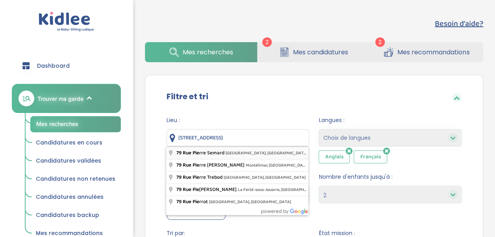
type input "79 Rue Pierre Semard, Châtillon, France"
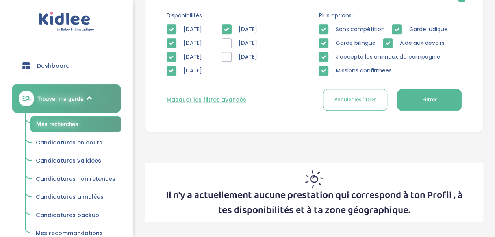
scroll to position [350, 0]
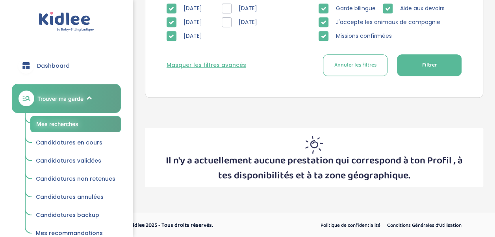
click at [417, 68] on button "Filtrer" at bounding box center [429, 65] width 65 height 22
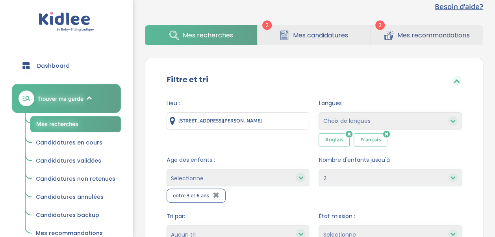
scroll to position [17, 0]
click at [398, 32] on span "Mes recommandations" at bounding box center [433, 36] width 72 height 10
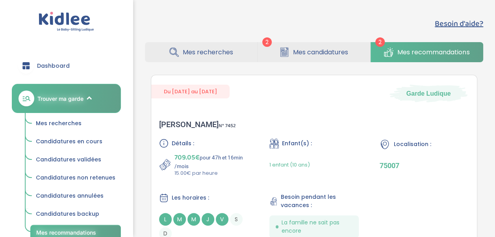
click at [398, 32] on div "Besoin d'aide? 2 2 Mes recherches Mes candidatures Mes recommandations Besoin d…" at bounding box center [314, 46] width 362 height 69
click at [71, 26] on img at bounding box center [67, 22] width 56 height 20
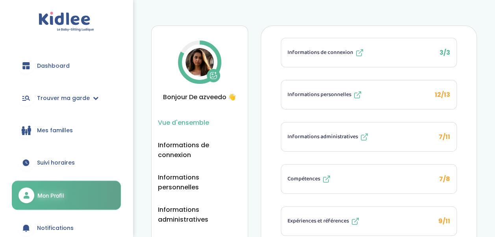
click at [28, 65] on icon at bounding box center [25, 65] width 7 height 7
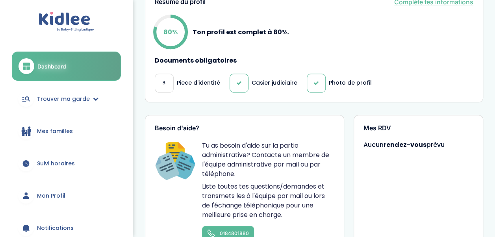
click at [165, 74] on div "3" at bounding box center [164, 83] width 19 height 19
click at [187, 79] on p "Piece d'identité" at bounding box center [198, 83] width 43 height 8
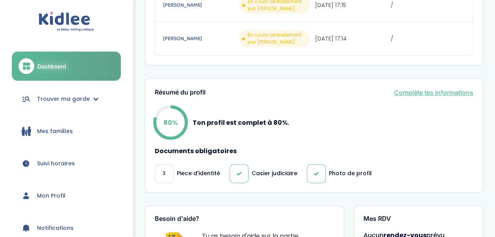
scroll to position [195, 0]
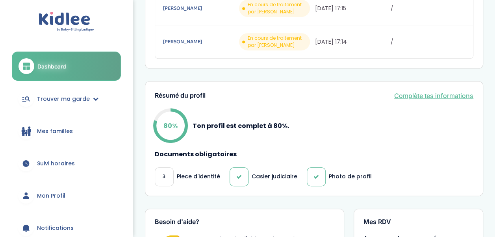
click at [418, 91] on link "Complète tes informations" at bounding box center [433, 95] width 79 height 9
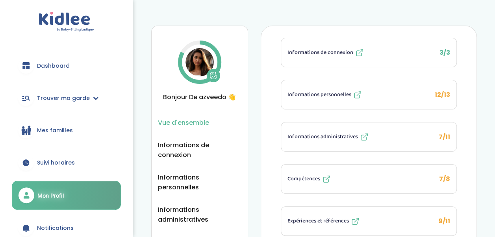
click at [341, 134] on span "Informations administratives" at bounding box center [322, 137] width 70 height 8
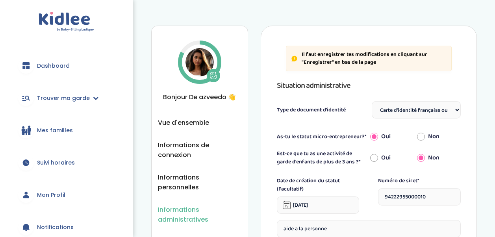
select select "Carte d'identité française ou Passeport français daté de moins de 5 ans"
